Goal: Information Seeking & Learning: Learn about a topic

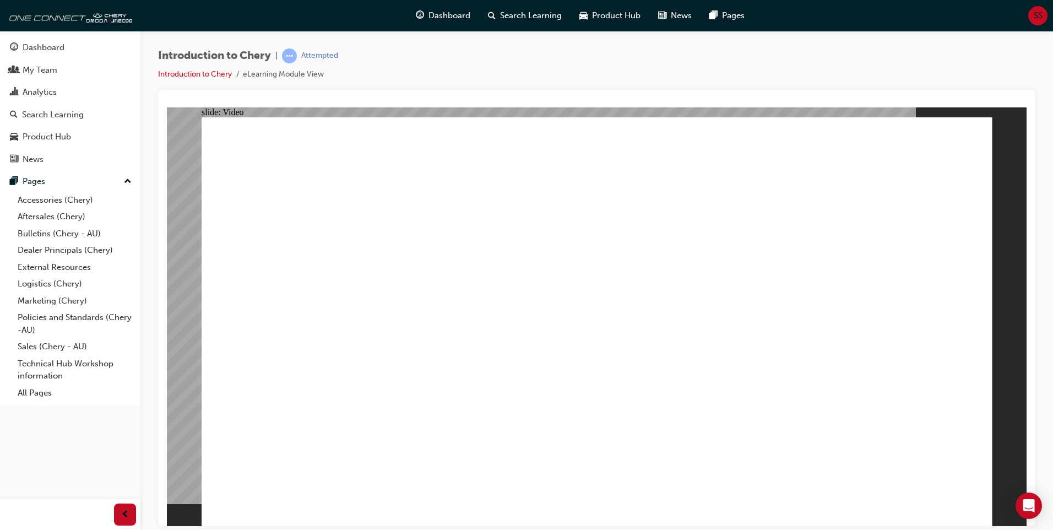
type input "10"
type input "0"
type input "12"
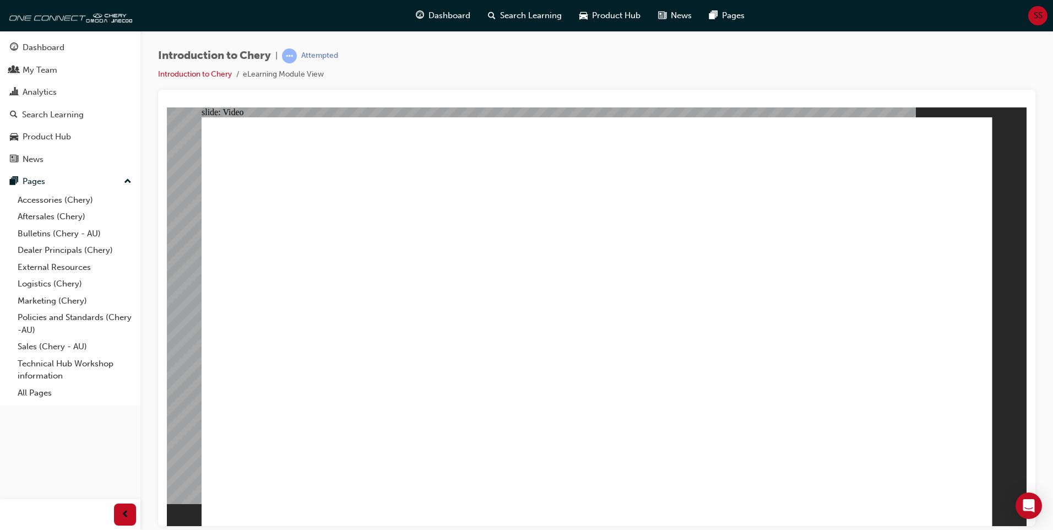
type input "1"
type input "12"
type input "1"
type input "12"
type input "1"
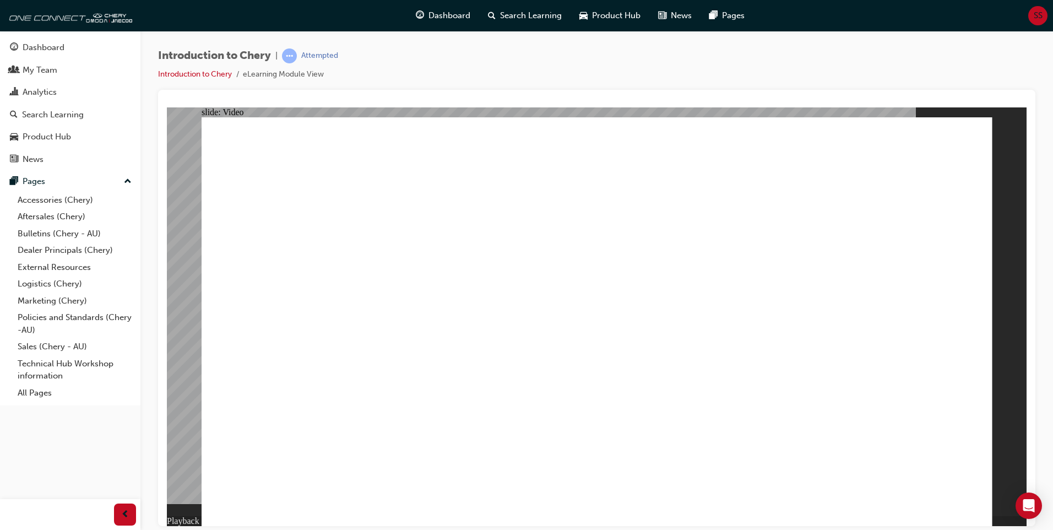
type input "13"
type input "1"
type input "36"
type input "1"
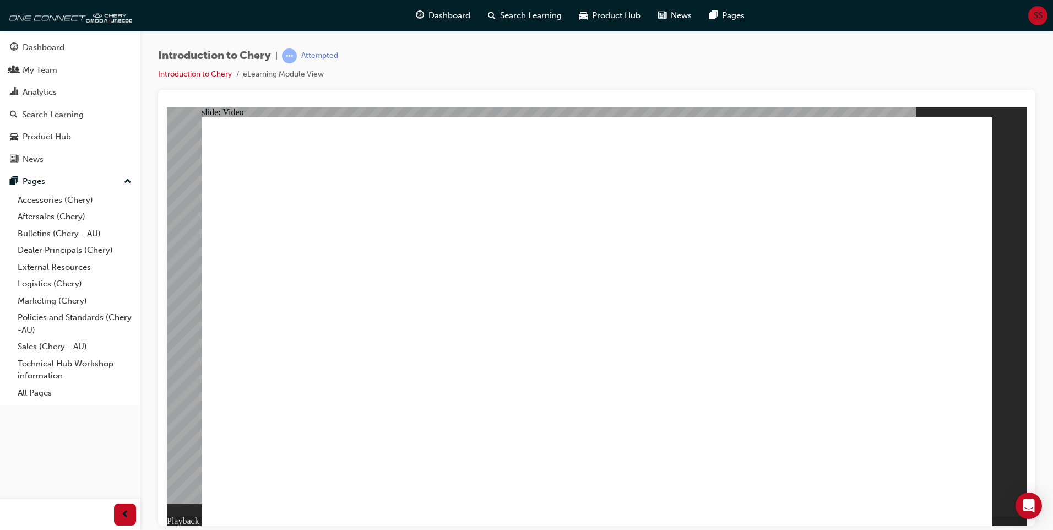
type input "36"
type input "1"
type input "37"
type input "1"
type input "37"
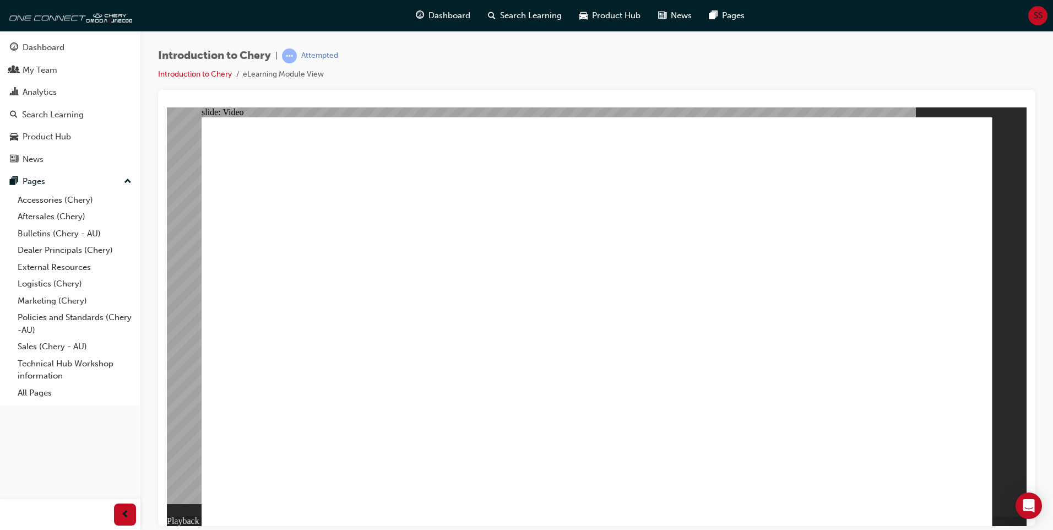
type input "1"
drag, startPoint x: 437, startPoint y: 488, endPoint x: 722, endPoint y: 494, distance: 285.2
drag, startPoint x: 727, startPoint y: 490, endPoint x: 767, endPoint y: 491, distance: 40.7
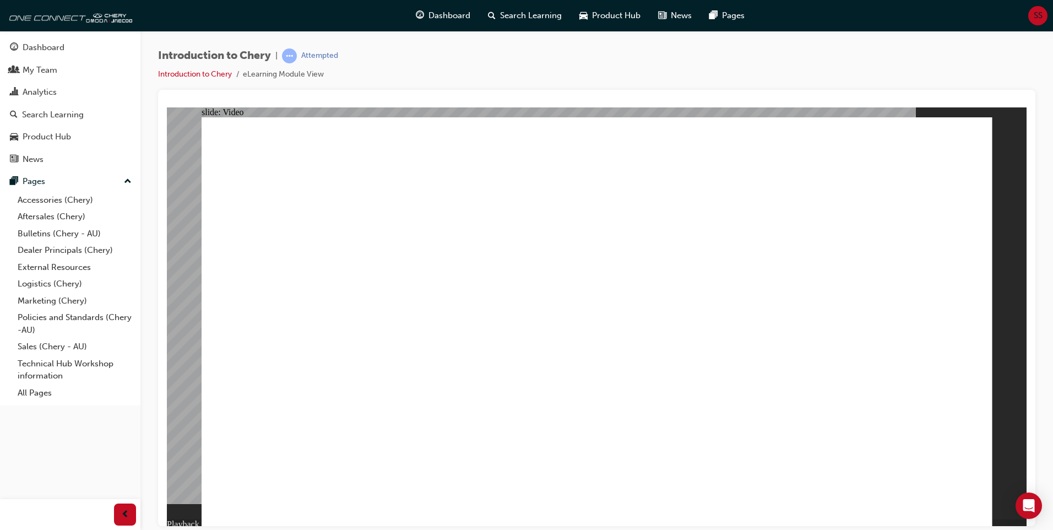
drag, startPoint x: 769, startPoint y: 491, endPoint x: 825, endPoint y: 499, distance: 56.3
drag, startPoint x: 825, startPoint y: 481, endPoint x: 866, endPoint y: 492, distance: 42.6
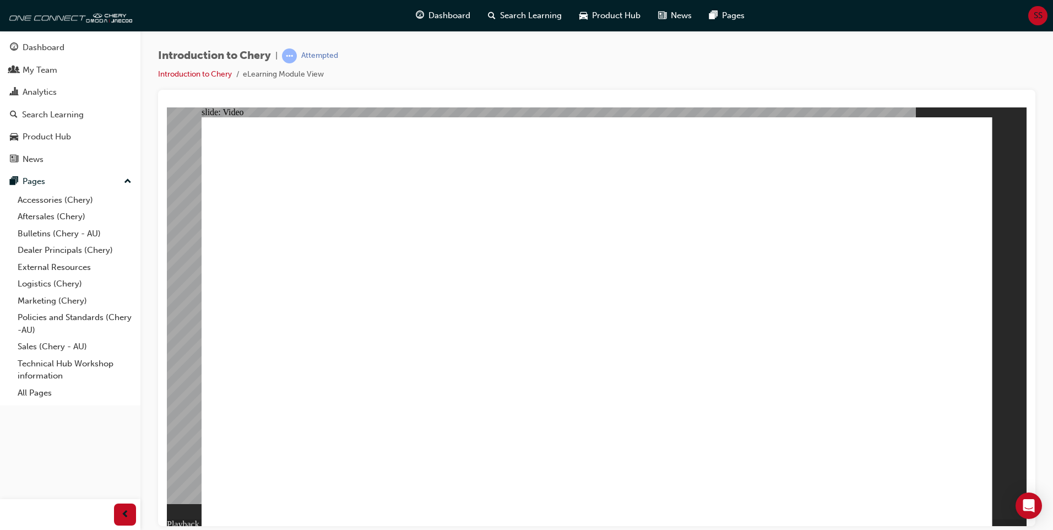
drag, startPoint x: 867, startPoint y: 491, endPoint x: 900, endPoint y: 493, distance: 33.1
type input "311"
click at [62, 115] on div "Search Learning" at bounding box center [53, 114] width 62 height 13
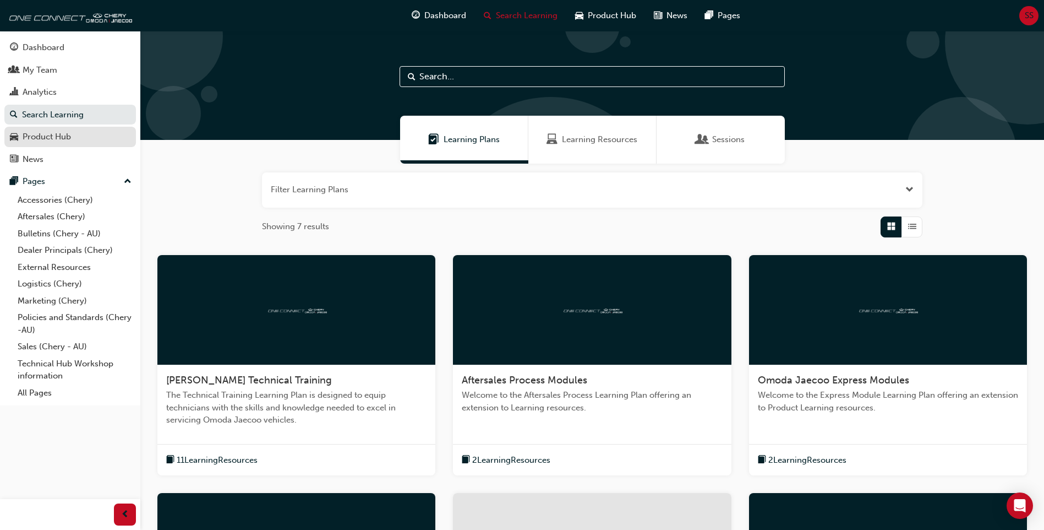
click at [64, 133] on div "Product Hub" at bounding box center [47, 136] width 48 height 13
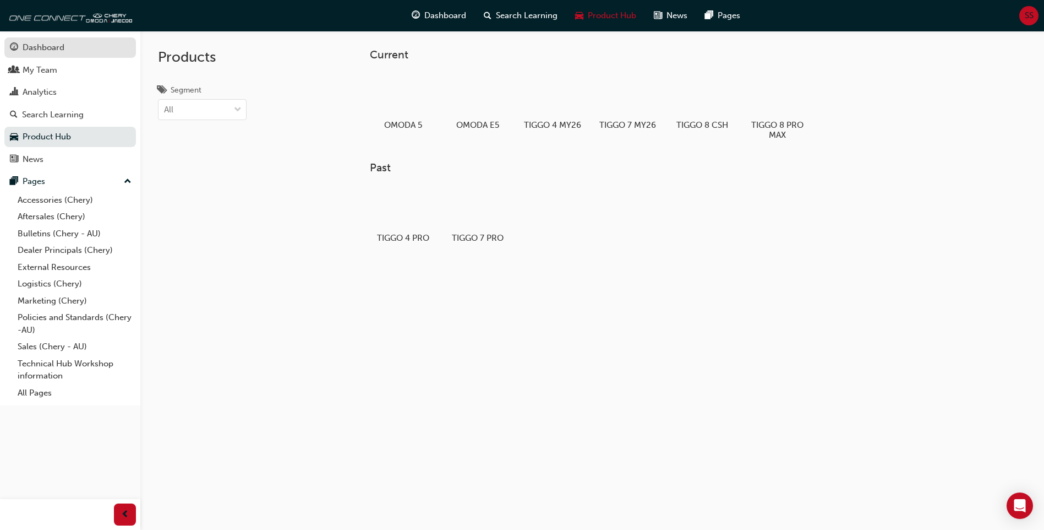
click at [38, 47] on div "Dashboard" at bounding box center [44, 47] width 42 height 13
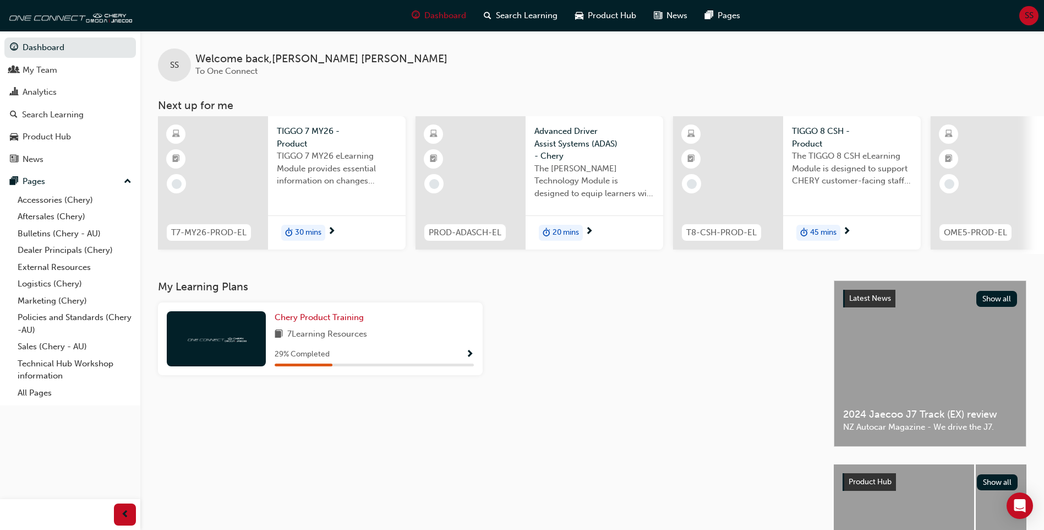
click at [323, 165] on span "TIGGO 7 MY26 eLearning Module provides essential information on changes introdu…" at bounding box center [337, 168] width 120 height 37
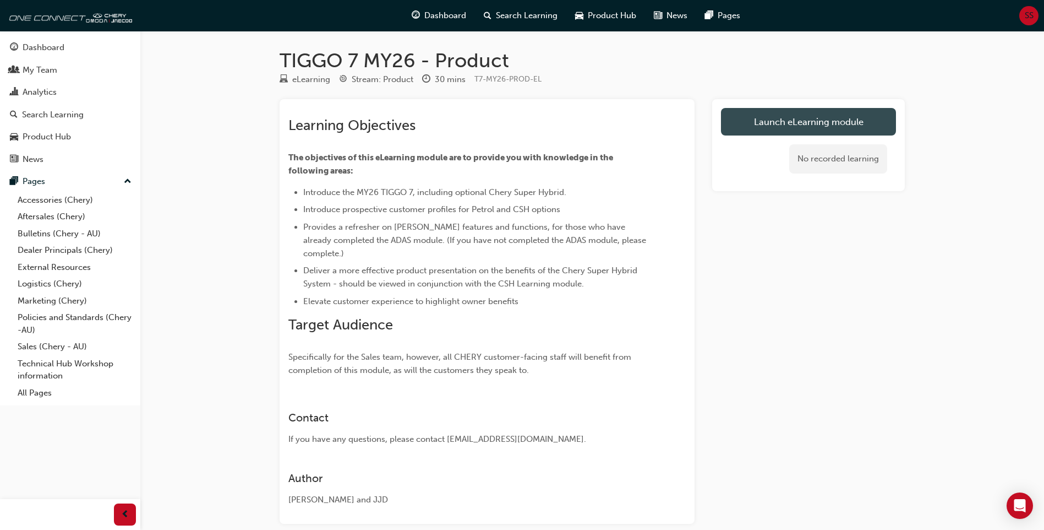
click at [805, 115] on link "Launch eLearning module" at bounding box center [808, 122] width 175 height 28
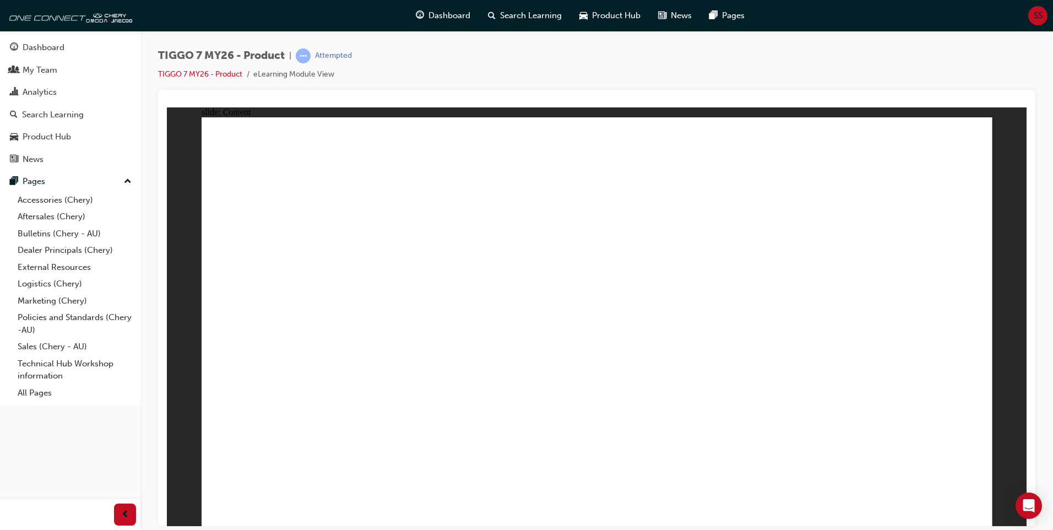
drag, startPoint x: 805, startPoint y: 344, endPoint x: 791, endPoint y: 347, distance: 14.7
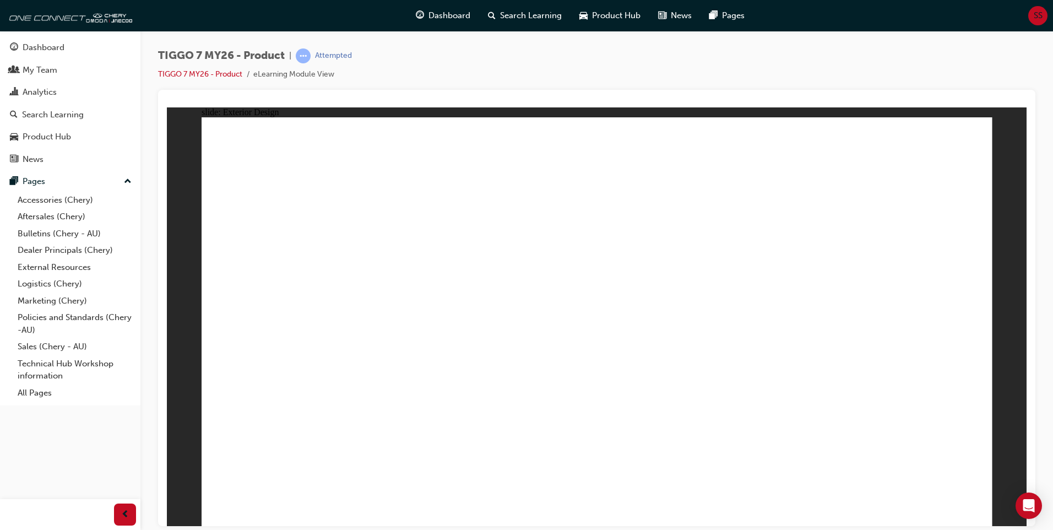
drag, startPoint x: 743, startPoint y: 237, endPoint x: 747, endPoint y: 244, distance: 8.1
drag, startPoint x: 759, startPoint y: 305, endPoint x: 749, endPoint y: 314, distance: 13.3
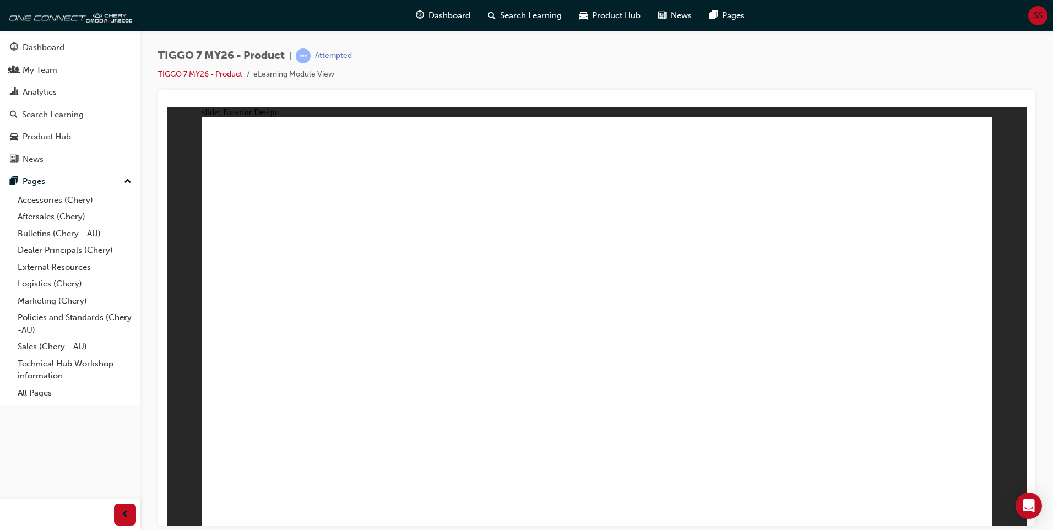
drag, startPoint x: 824, startPoint y: 411, endPoint x: 814, endPoint y: 411, distance: 9.4
drag, startPoint x: 769, startPoint y: 411, endPoint x: 733, endPoint y: 406, distance: 36.1
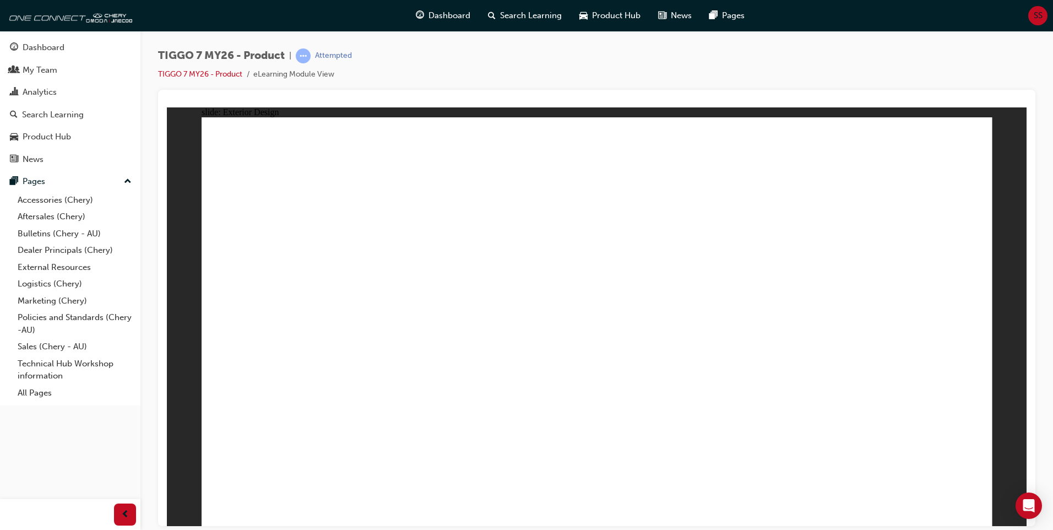
drag, startPoint x: 320, startPoint y: 473, endPoint x: 311, endPoint y: 461, distance: 15.6
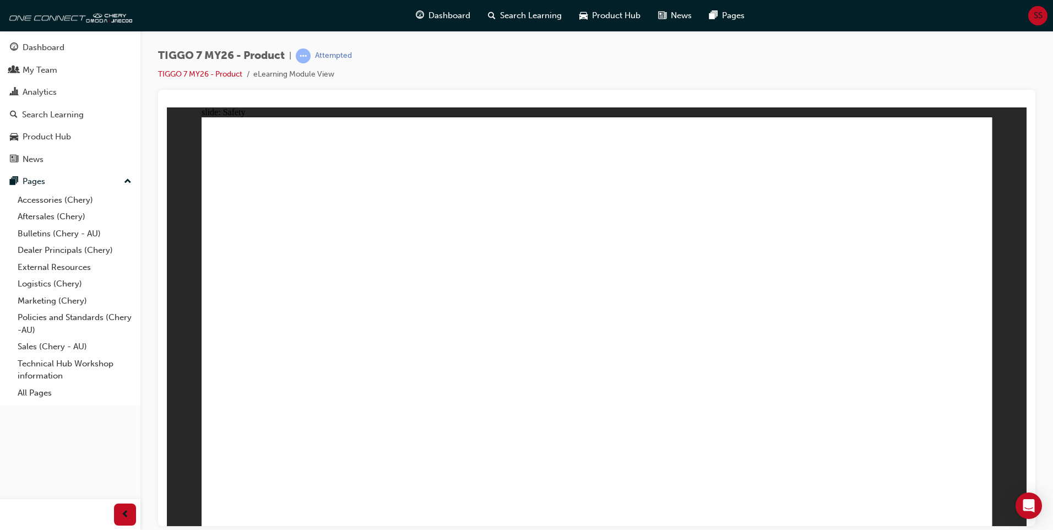
drag, startPoint x: 753, startPoint y: 254, endPoint x: 747, endPoint y: 252, distance: 6.4
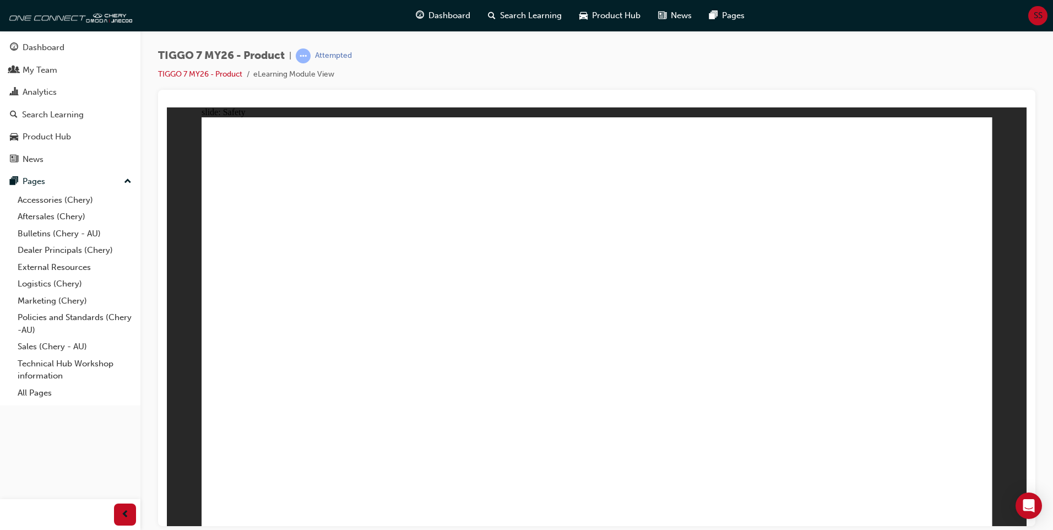
drag, startPoint x: 578, startPoint y: 213, endPoint x: 620, endPoint y: 211, distance: 42.4
drag, startPoint x: 771, startPoint y: 210, endPoint x: 765, endPoint y: 213, distance: 6.4
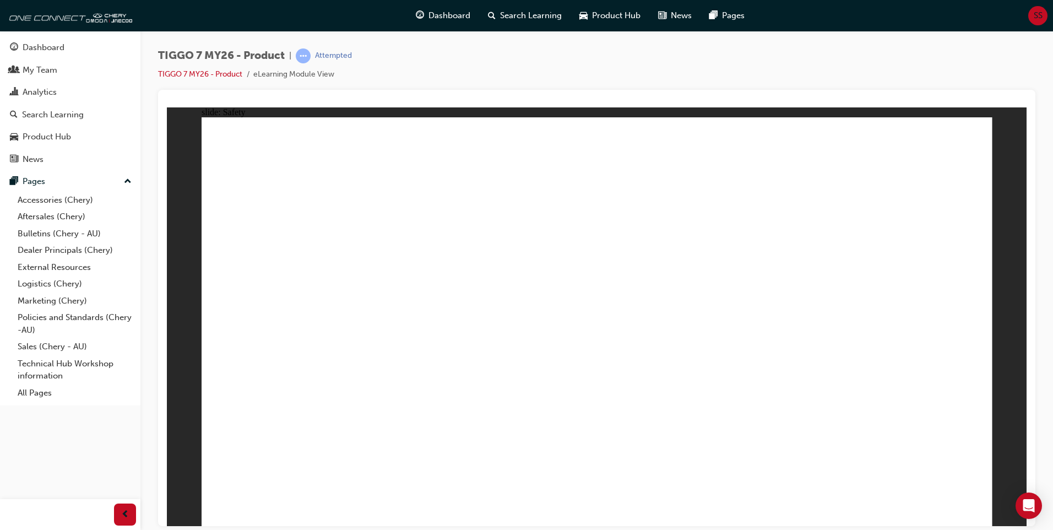
drag, startPoint x: 559, startPoint y: 229, endPoint x: 547, endPoint y: 230, distance: 12.2
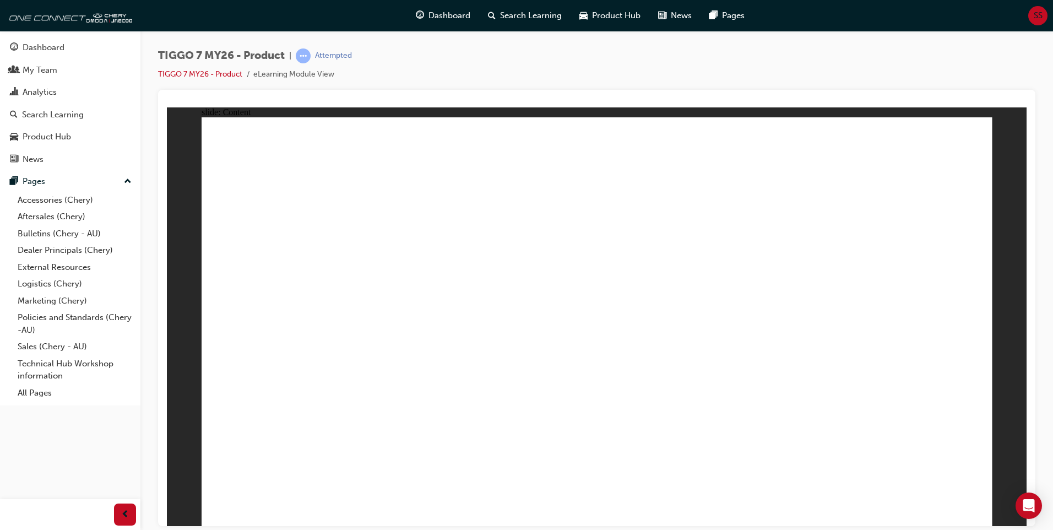
drag, startPoint x: 908, startPoint y: 261, endPoint x: 809, endPoint y: 310, distance: 110.1
drag, startPoint x: 600, startPoint y: 385, endPoint x: 592, endPoint y: 381, distance: 8.4
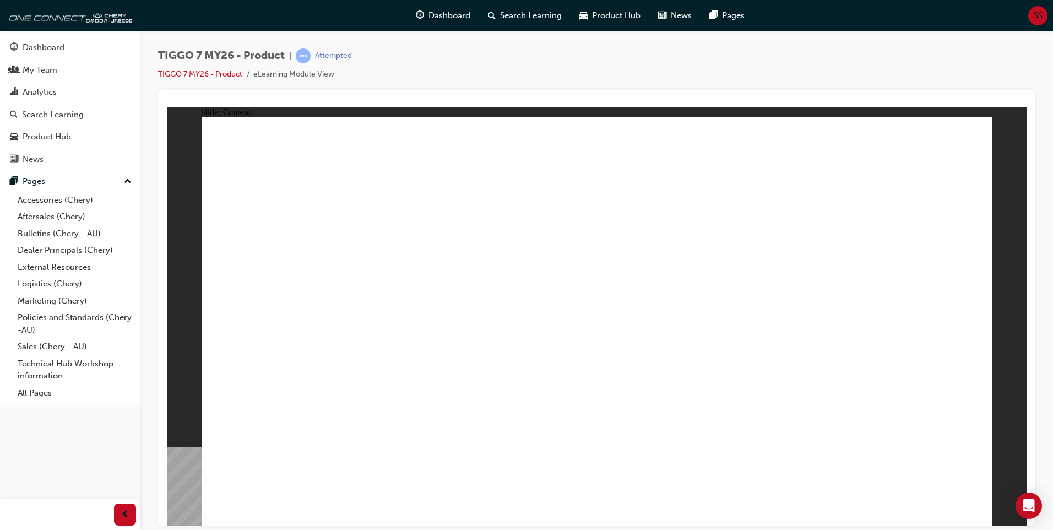
drag, startPoint x: 398, startPoint y: 205, endPoint x: 424, endPoint y: 205, distance: 26.4
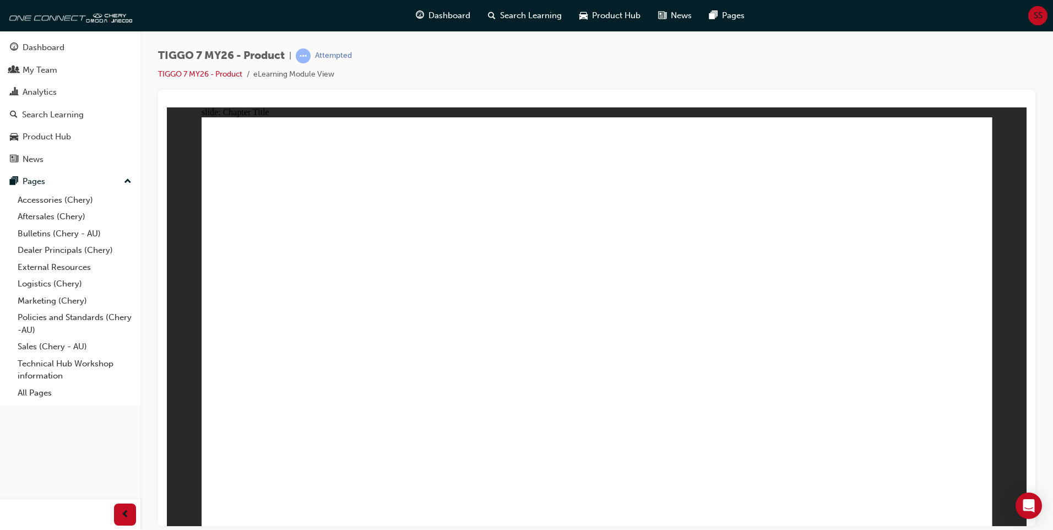
drag, startPoint x: 665, startPoint y: 417, endPoint x: 657, endPoint y: 415, distance: 8.2
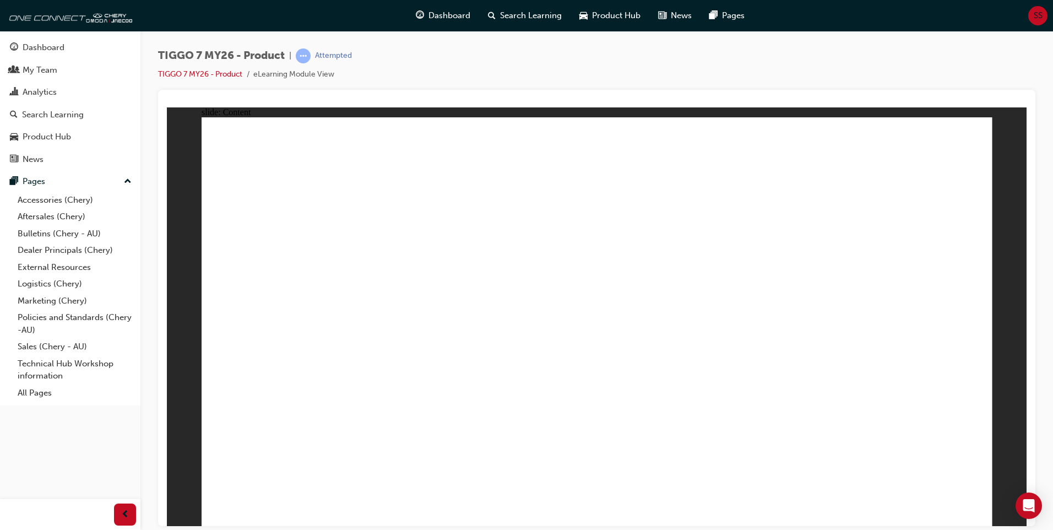
drag, startPoint x: 742, startPoint y: 156, endPoint x: 618, endPoint y: 336, distance: 218.4
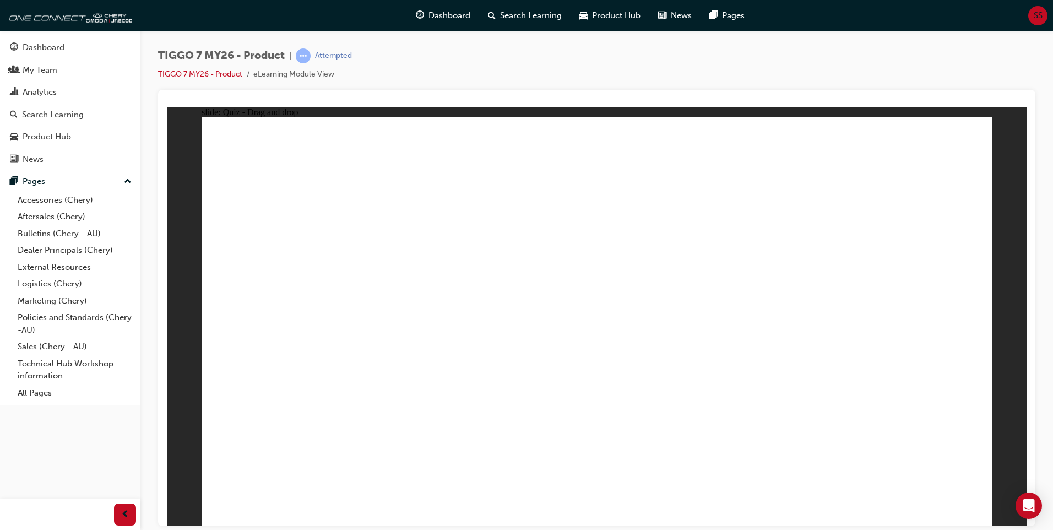
drag, startPoint x: 576, startPoint y: 165, endPoint x: 612, endPoint y: 164, distance: 35.8
drag, startPoint x: 896, startPoint y: 157, endPoint x: 776, endPoint y: 343, distance: 220.7
drag, startPoint x: 787, startPoint y: 254, endPoint x: 431, endPoint y: 354, distance: 369.3
drag, startPoint x: 676, startPoint y: 243, endPoint x: 336, endPoint y: 337, distance: 353.2
drag, startPoint x: 556, startPoint y: 173, endPoint x: 890, endPoint y: 352, distance: 378.6
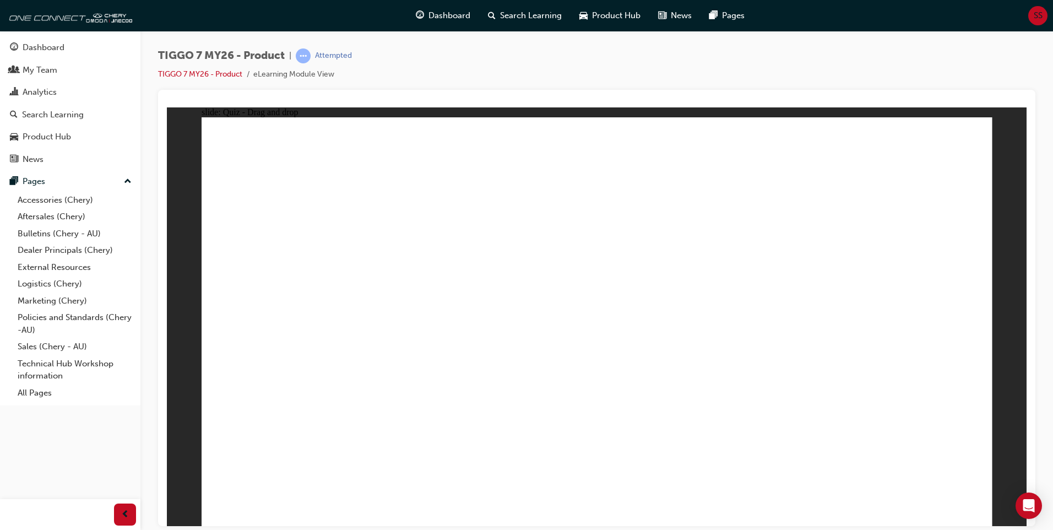
drag, startPoint x: 710, startPoint y: 220, endPoint x: 299, endPoint y: 369, distance: 436.3
drag, startPoint x: 620, startPoint y: 213, endPoint x: 331, endPoint y: 407, distance: 348.3
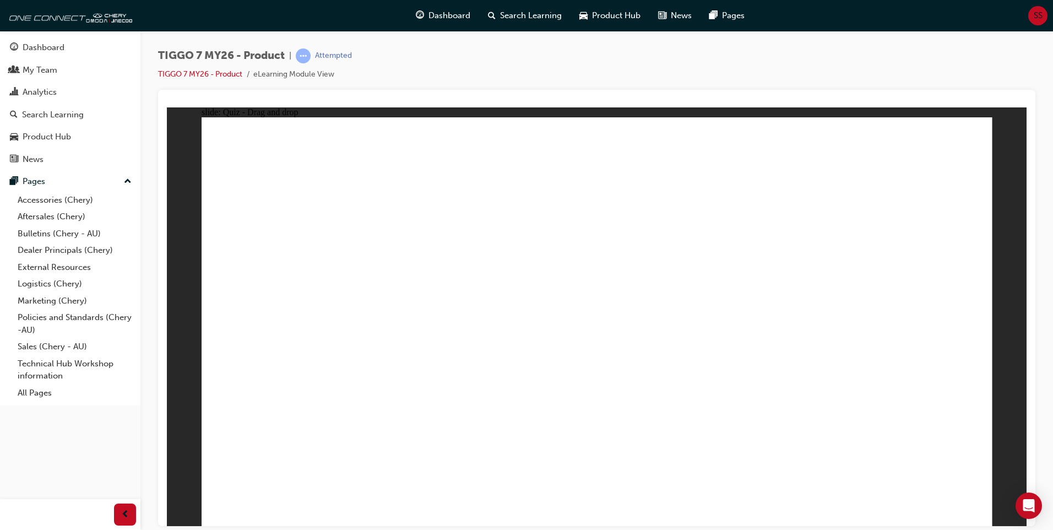
drag, startPoint x: 881, startPoint y: 217, endPoint x: 610, endPoint y: 374, distance: 313.5
drag, startPoint x: 589, startPoint y: 166, endPoint x: 663, endPoint y: 384, distance: 230.3
drag, startPoint x: 828, startPoint y: 166, endPoint x: 471, endPoint y: 396, distance: 425.0
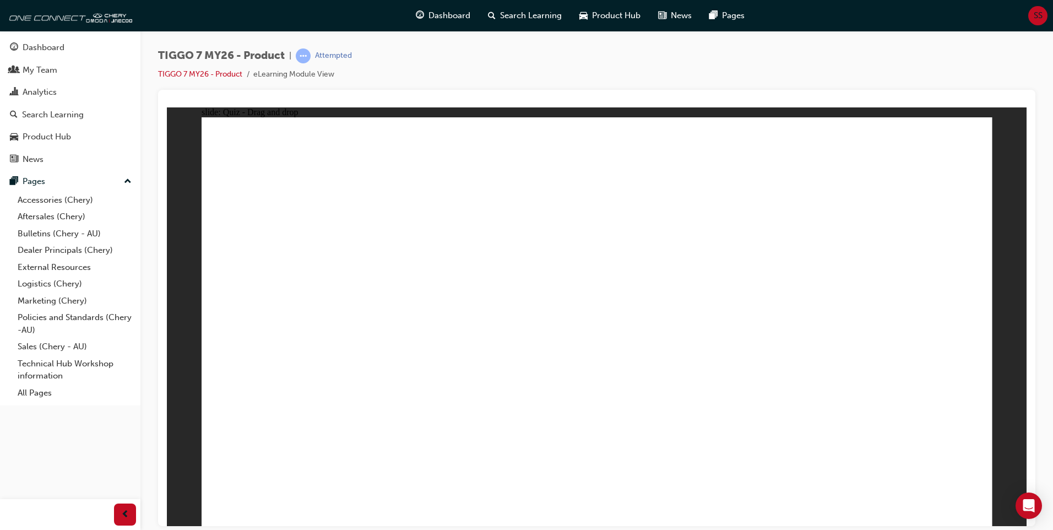
drag, startPoint x: 741, startPoint y: 229, endPoint x: 624, endPoint y: 396, distance: 203.6
drag, startPoint x: 670, startPoint y: 185, endPoint x: 745, endPoint y: 369, distance: 198.5
drag, startPoint x: 913, startPoint y: 189, endPoint x: 816, endPoint y: 363, distance: 199.4
drag, startPoint x: 753, startPoint y: 194, endPoint x: 444, endPoint y: 370, distance: 355.3
drag, startPoint x: 853, startPoint y: 198, endPoint x: 460, endPoint y: 382, distance: 434.7
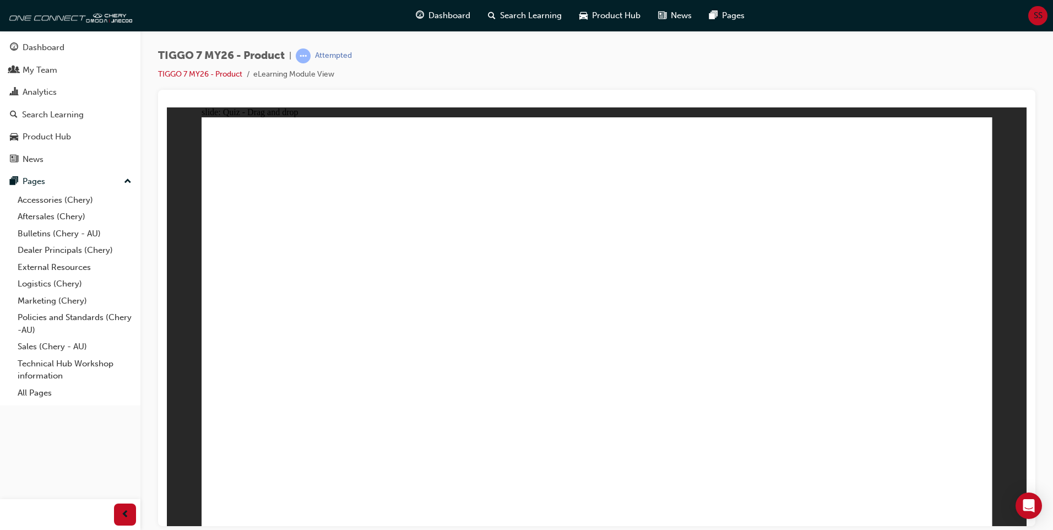
drag, startPoint x: 601, startPoint y: 200, endPoint x: 517, endPoint y: 375, distance: 194.3
drag, startPoint x: 661, startPoint y: 233, endPoint x: 475, endPoint y: 402, distance: 251.4
drag, startPoint x: 745, startPoint y: 162, endPoint x: 609, endPoint y: 413, distance: 285.3
drag, startPoint x: 828, startPoint y: 232, endPoint x: 468, endPoint y: 416, distance: 404.5
drag, startPoint x: 657, startPoint y: 158, endPoint x: 477, endPoint y: 400, distance: 301.0
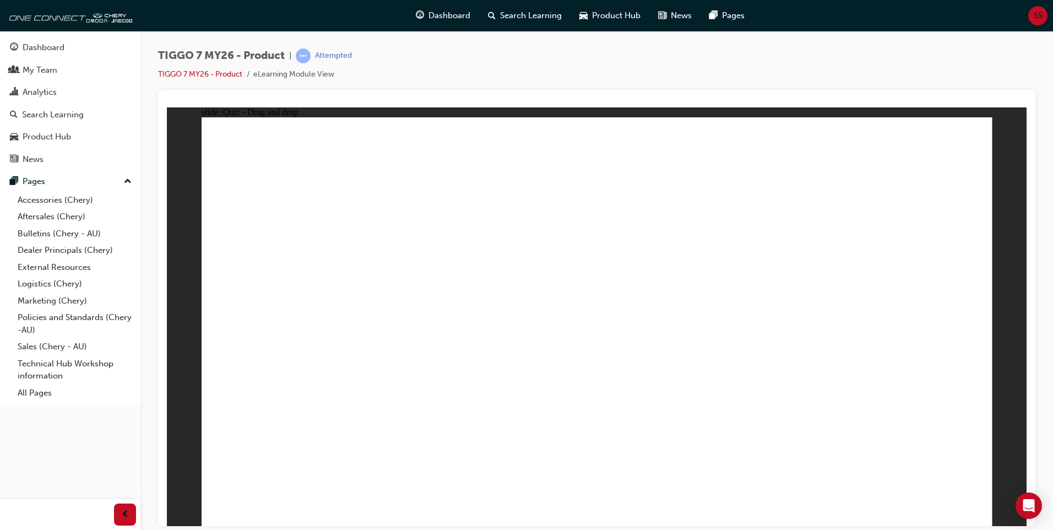
drag, startPoint x: 911, startPoint y: 163, endPoint x: 504, endPoint y: 390, distance: 466.1
drag, startPoint x: 606, startPoint y: 198, endPoint x: 735, endPoint y: 333, distance: 186.1
drag, startPoint x: 732, startPoint y: 213, endPoint x: 698, endPoint y: 390, distance: 181.1
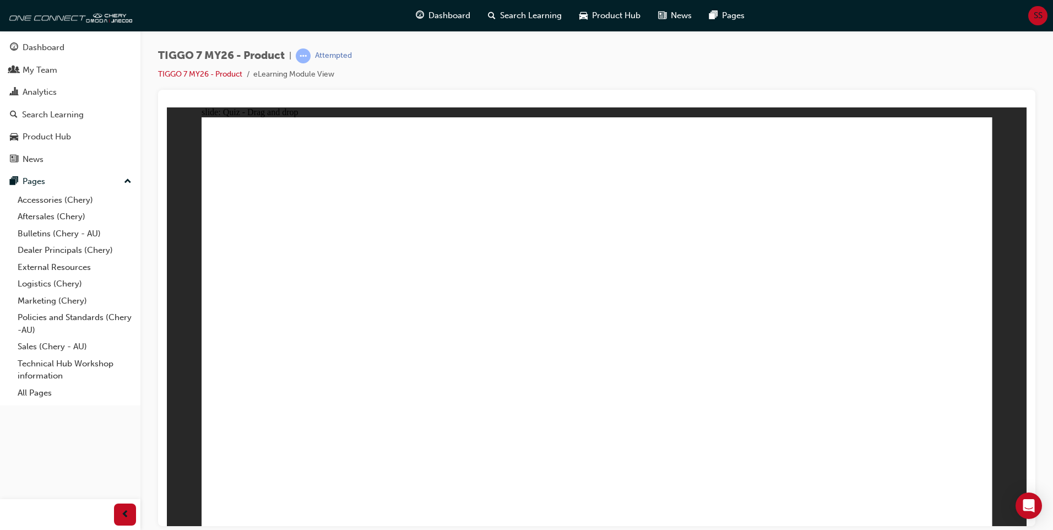
drag, startPoint x: 885, startPoint y: 206, endPoint x: 412, endPoint y: 380, distance: 503.4
radio input "true"
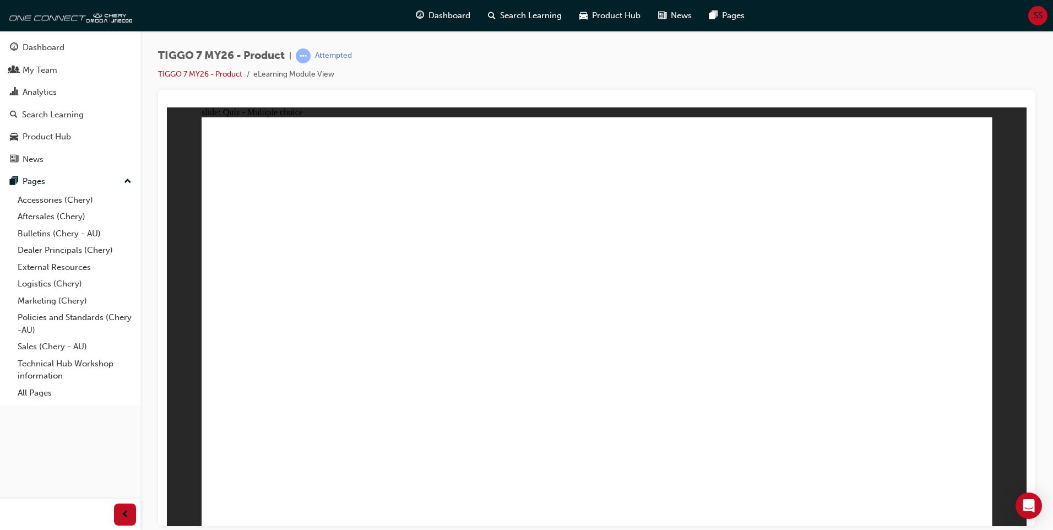
drag, startPoint x: 584, startPoint y: 166, endPoint x: 625, endPoint y: 367, distance: 205.1
drag, startPoint x: 754, startPoint y: 159, endPoint x: 784, endPoint y: 343, distance: 186.8
drag, startPoint x: 879, startPoint y: 175, endPoint x: 673, endPoint y: 407, distance: 310.1
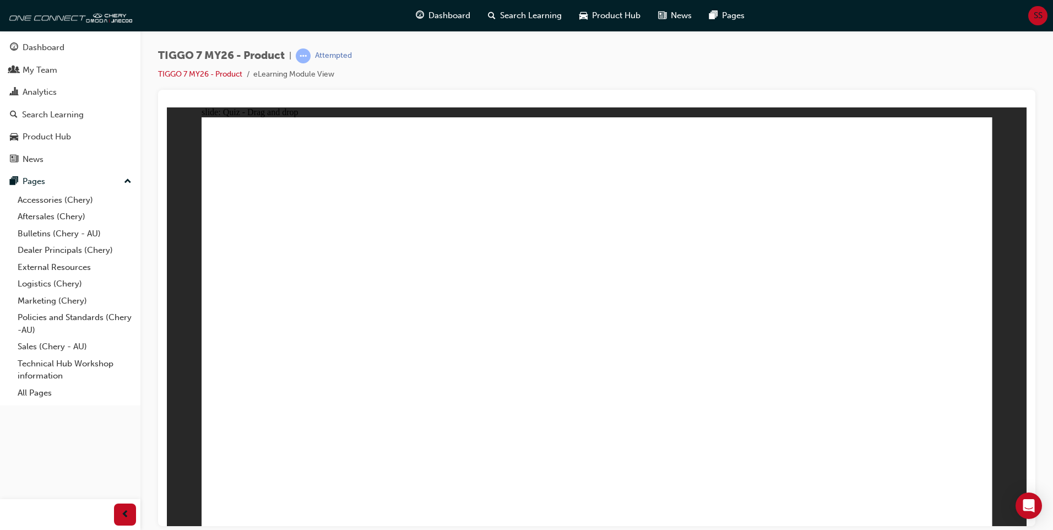
drag, startPoint x: 754, startPoint y: 221, endPoint x: 788, endPoint y: 409, distance: 190.3
drag, startPoint x: 864, startPoint y: 193, endPoint x: 709, endPoint y: 420, distance: 274.4
drag, startPoint x: 772, startPoint y: 195, endPoint x: 782, endPoint y: 402, distance: 207.8
drag, startPoint x: 624, startPoint y: 184, endPoint x: 655, endPoint y: 424, distance: 241.5
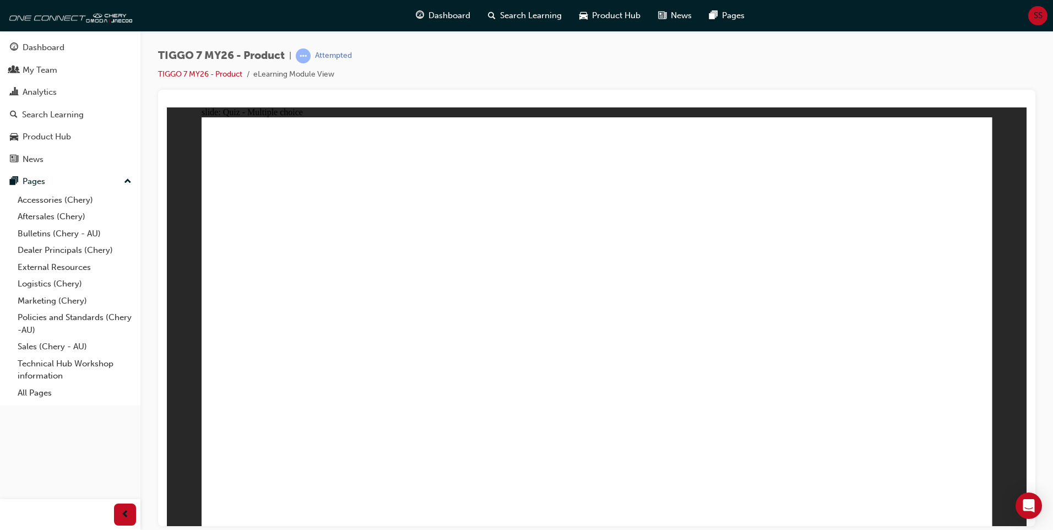
radio input "true"
drag, startPoint x: 871, startPoint y: 160, endPoint x: 585, endPoint y: 340, distance: 337.4
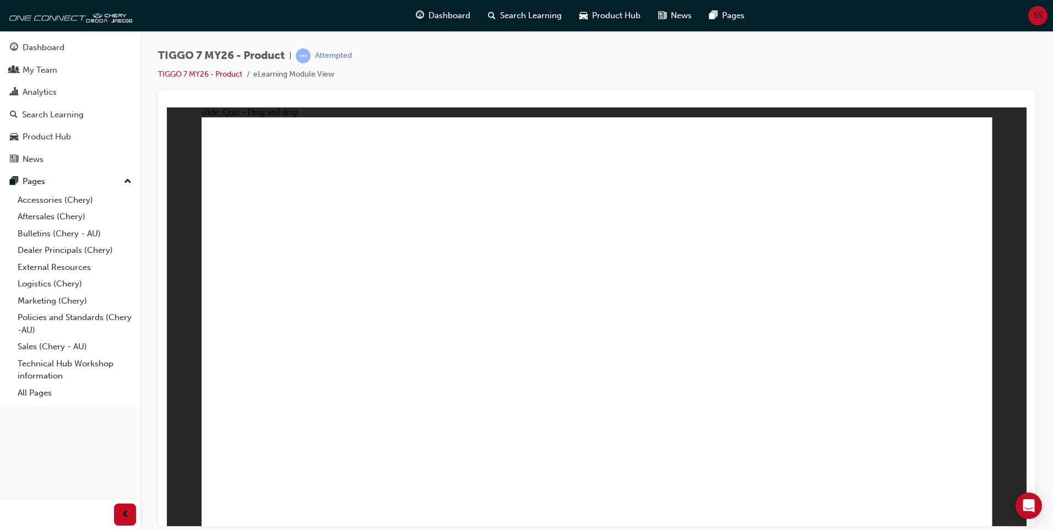
drag, startPoint x: 586, startPoint y: 340, endPoint x: 288, endPoint y: 341, distance: 297.8
drag, startPoint x: 630, startPoint y: 241, endPoint x: 551, endPoint y: 344, distance: 129.9
drag, startPoint x: 819, startPoint y: 244, endPoint x: 911, endPoint y: 361, distance: 147.8
drag, startPoint x: 691, startPoint y: 162, endPoint x: 407, endPoint y: 360, distance: 346.4
drag, startPoint x: 540, startPoint y: 164, endPoint x: 701, endPoint y: 341, distance: 239.3
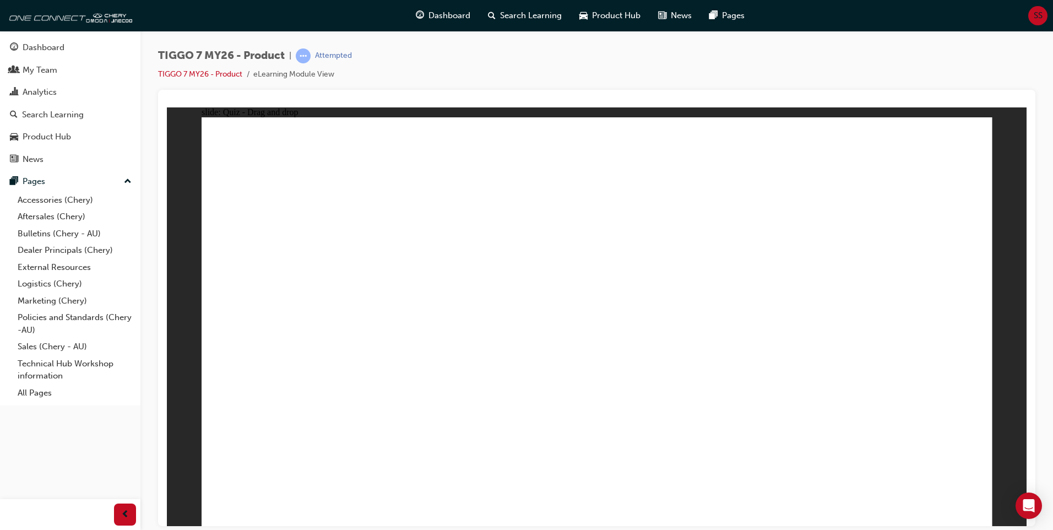
radio input "false"
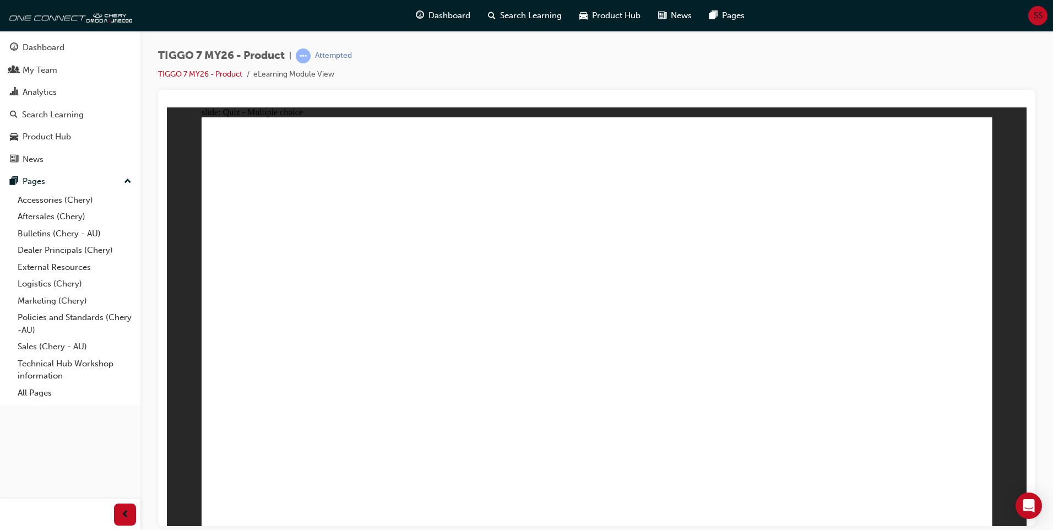
radio input "true"
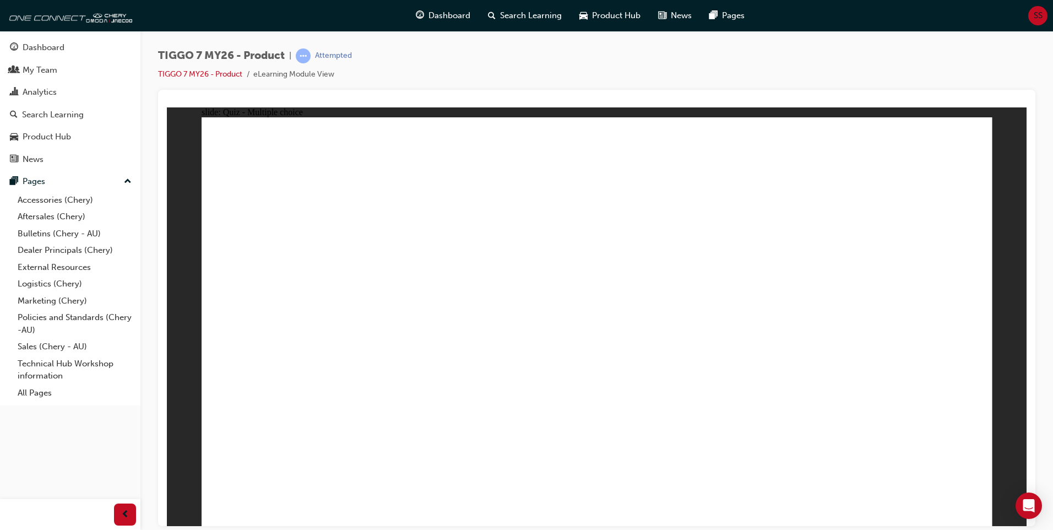
click at [42, 44] on div "Dashboard" at bounding box center [44, 47] width 42 height 13
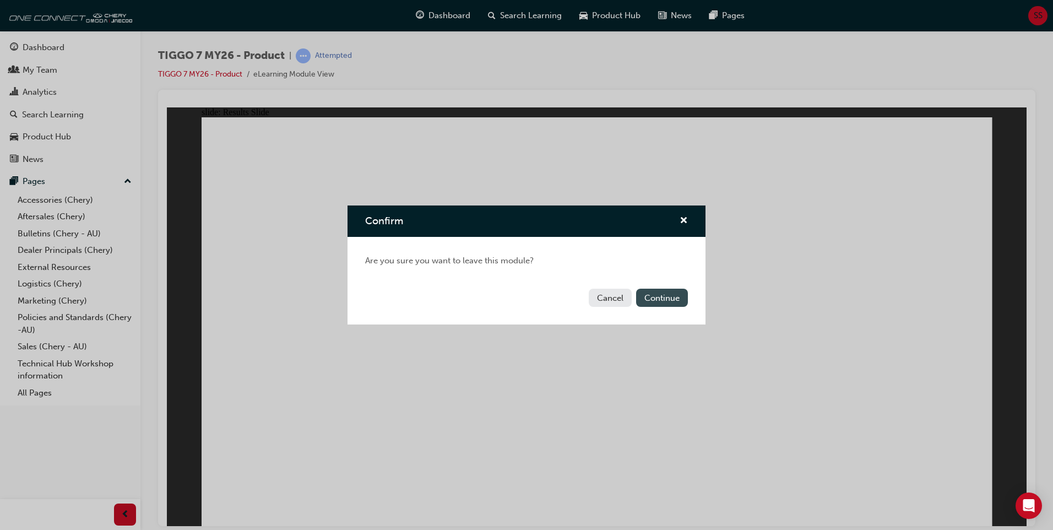
click at [655, 302] on button "Continue" at bounding box center [662, 297] width 52 height 18
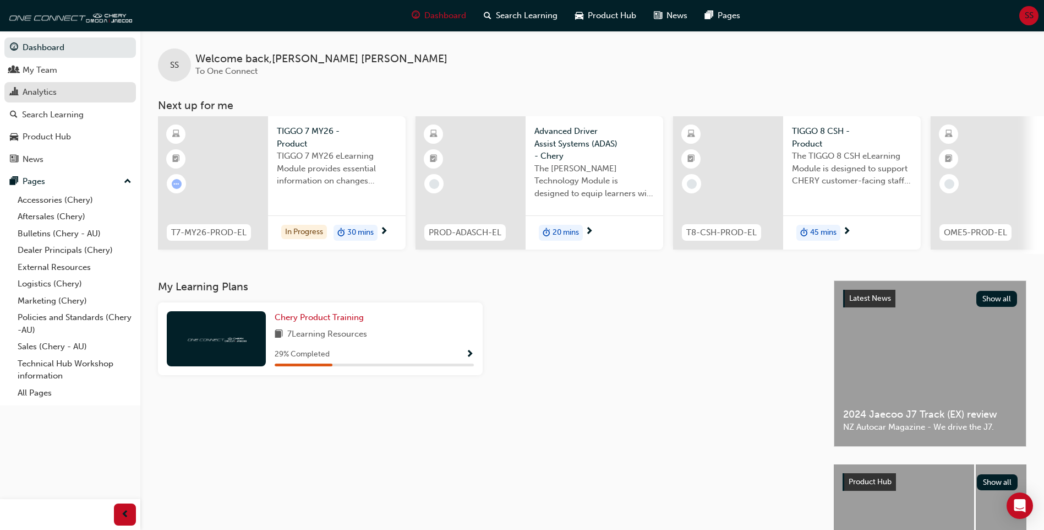
click at [36, 92] on div "Analytics" at bounding box center [40, 92] width 34 height 13
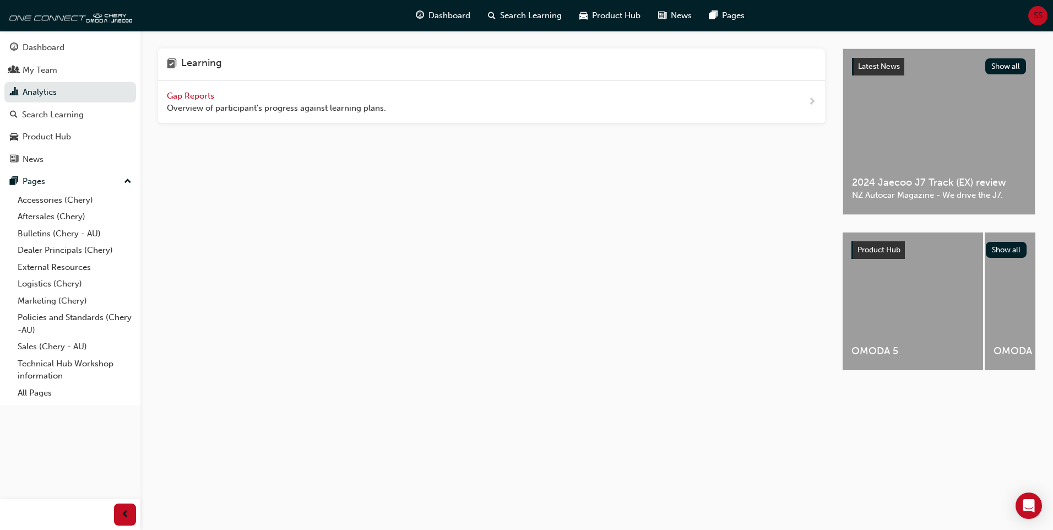
click at [182, 97] on span "Gap Reports" at bounding box center [192, 96] width 50 height 10
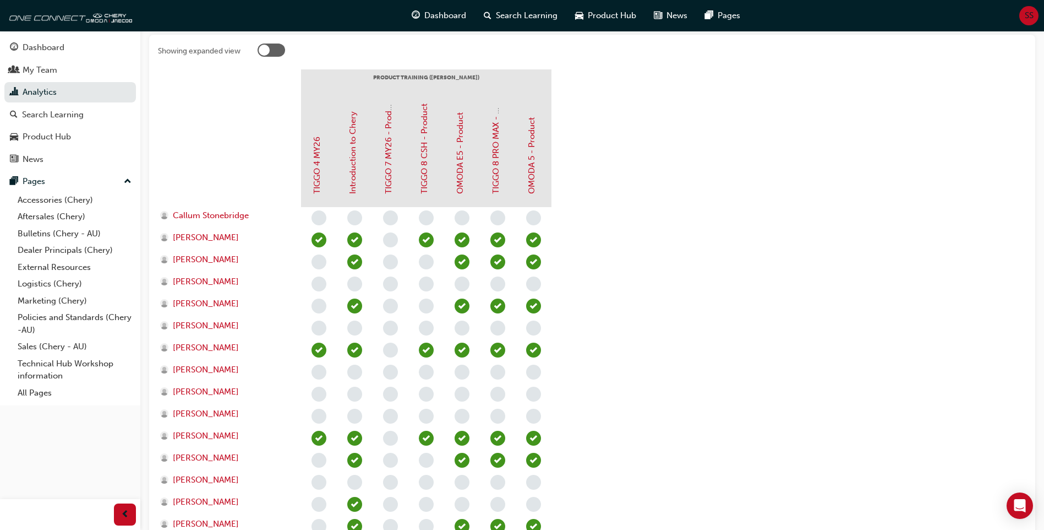
scroll to position [165, 0]
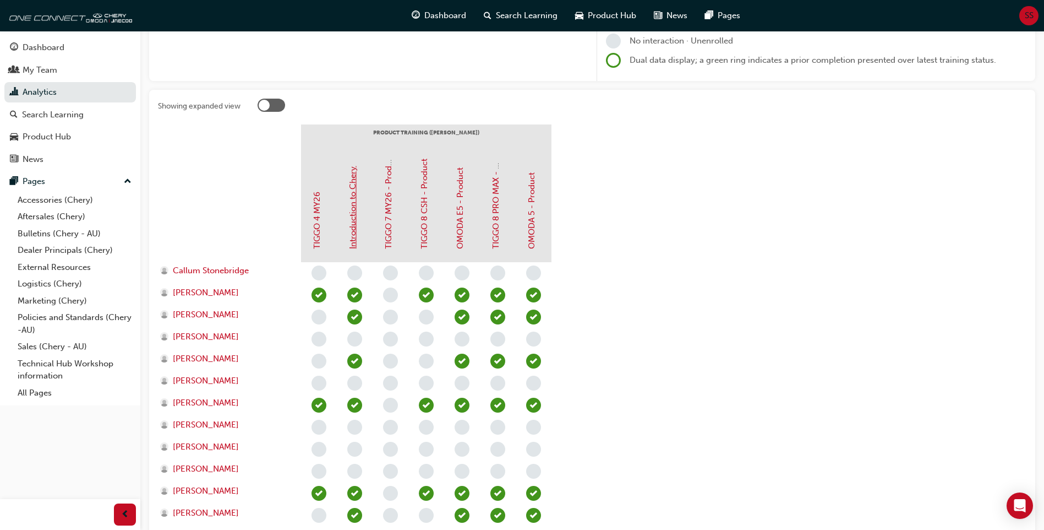
click at [354, 205] on link "Introduction to Chery" at bounding box center [353, 207] width 10 height 83
